Goal: Information Seeking & Learning: Learn about a topic

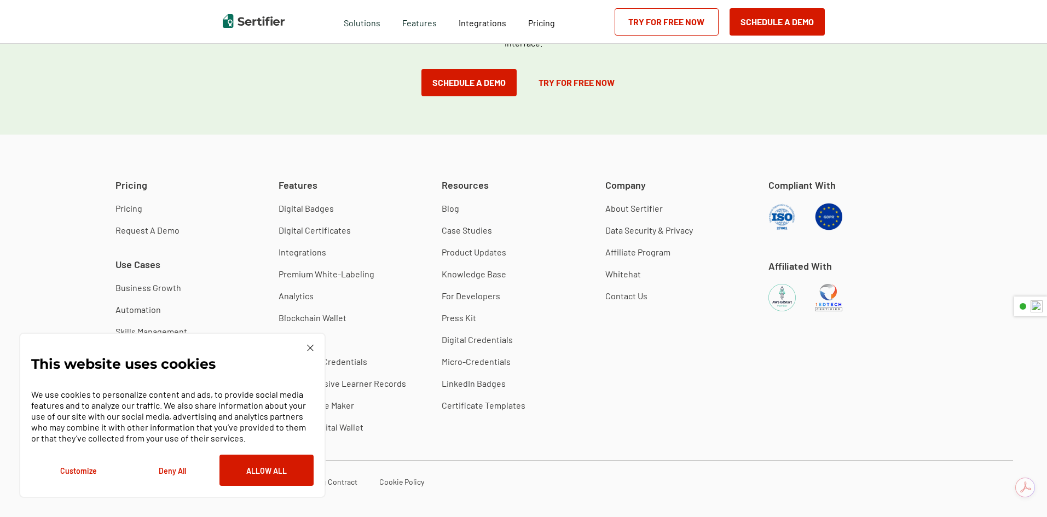
scroll to position [3071, 0]
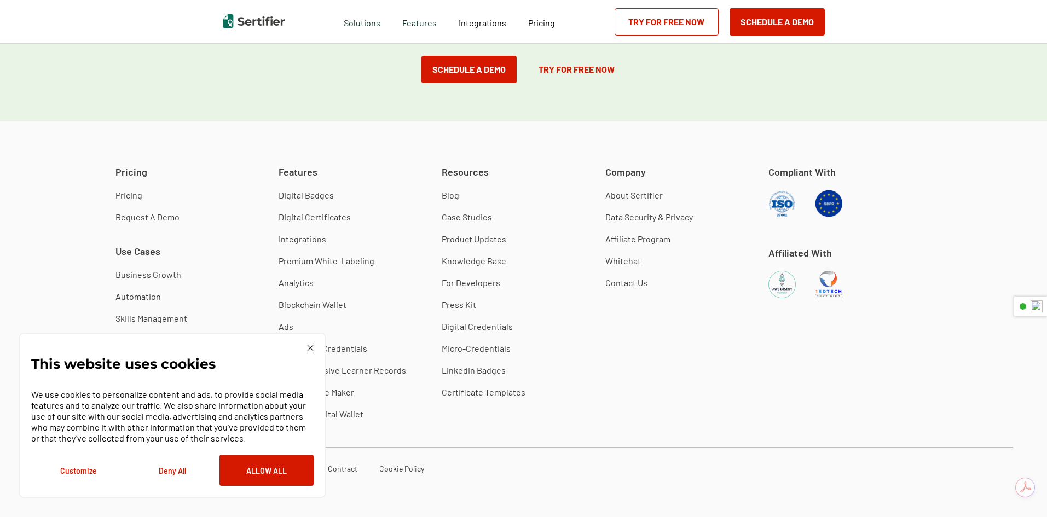
click at [314, 351] on div "This website uses cookies We use cookies to personalize content and ads, to pro…" at bounding box center [172, 415] width 307 height 165
click at [310, 346] on img at bounding box center [310, 348] width 7 height 7
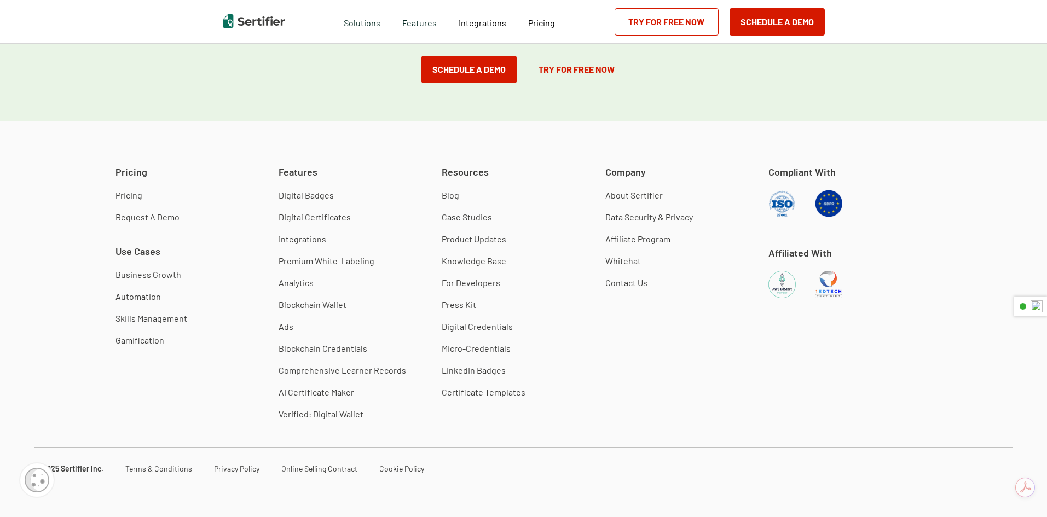
click at [300, 304] on link "Blockchain Wallet" at bounding box center [313, 304] width 68 height 11
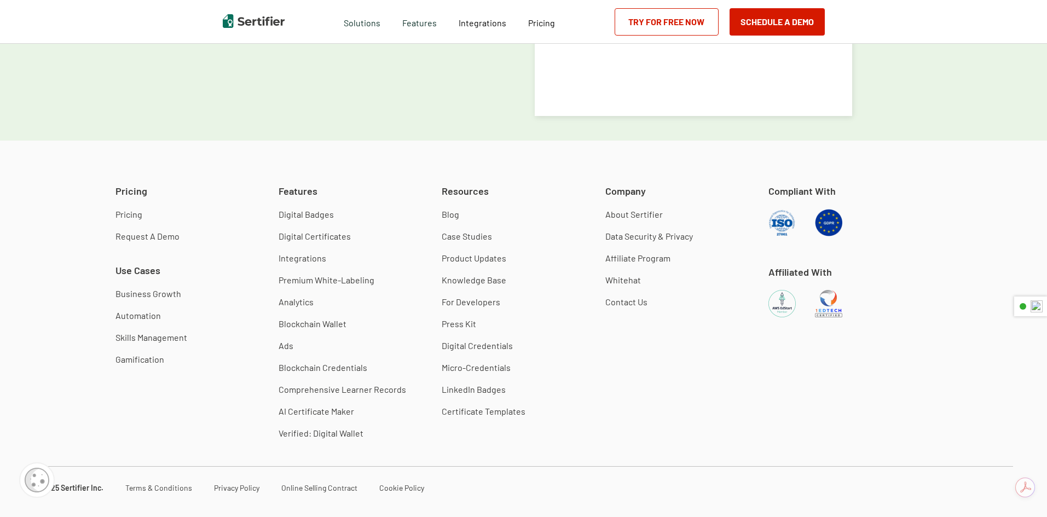
scroll to position [4084, 0]
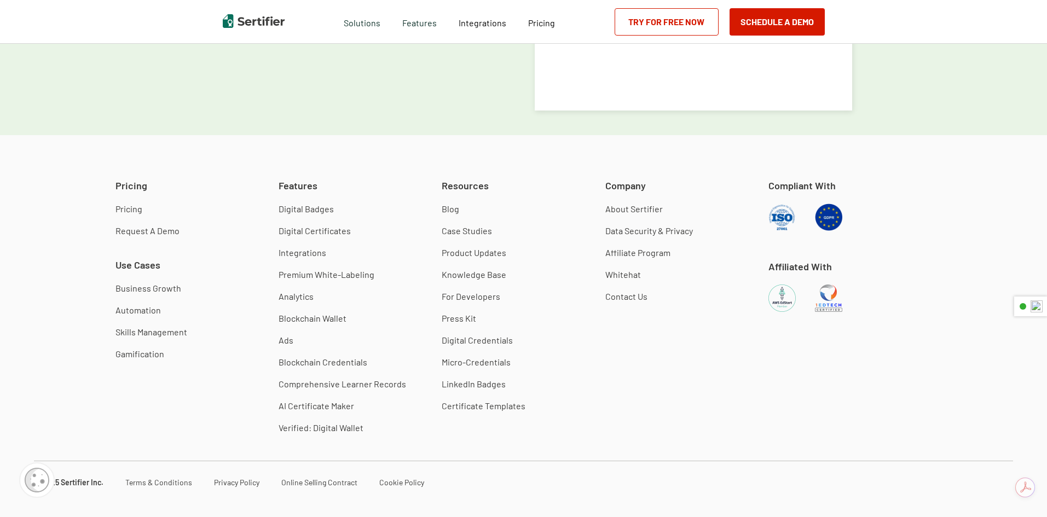
click at [299, 357] on link "Blockchain Credentials" at bounding box center [323, 362] width 89 height 11
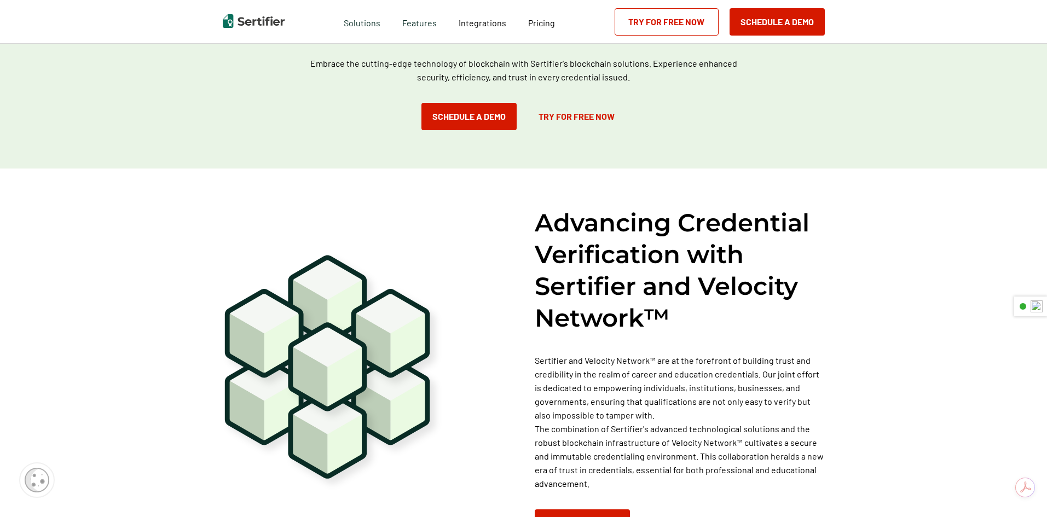
scroll to position [602, 0]
